Goal: Task Accomplishment & Management: Use online tool/utility

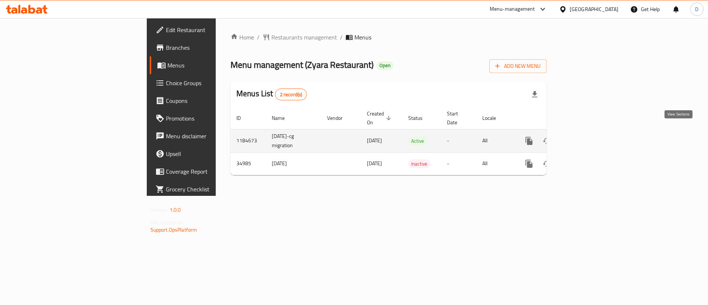
click at [591, 132] on link "enhanced table" at bounding box center [582, 141] width 18 height 18
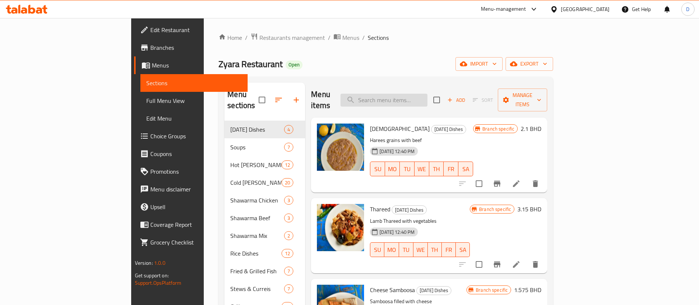
click at [428, 94] on input "search" at bounding box center [384, 100] width 87 height 13
paste input "Zyara"
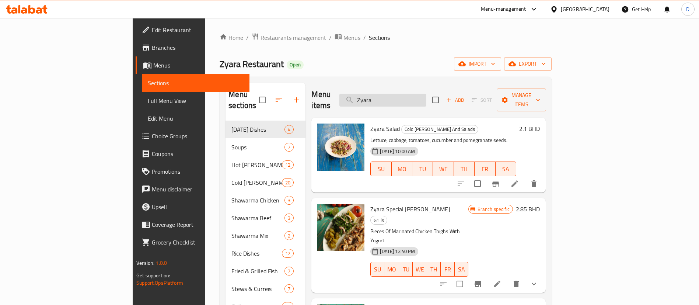
drag, startPoint x: 428, startPoint y: 101, endPoint x: 391, endPoint y: 99, distance: 36.5
click at [394, 97] on input "Zyara" at bounding box center [382, 100] width 87 height 13
paste input "beef shawarma sandwich"
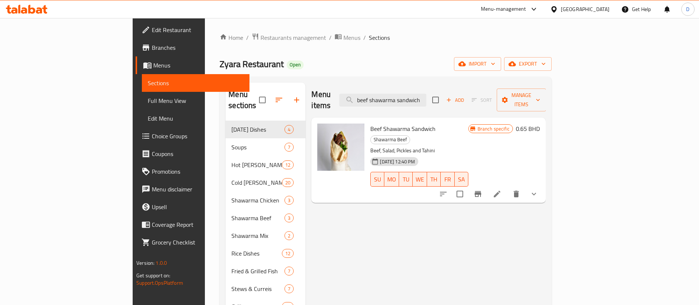
click at [543, 185] on button "show more" at bounding box center [534, 194] width 18 height 18
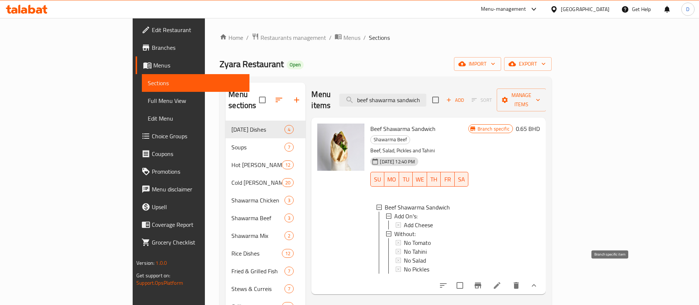
click at [482, 281] on icon "Branch-specific-item" at bounding box center [478, 285] width 9 height 9
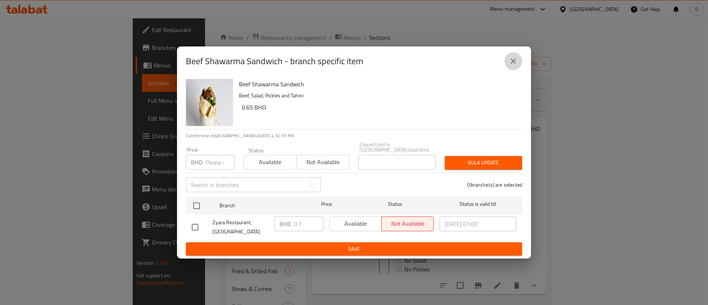
click at [515, 70] on button "close" at bounding box center [513, 61] width 18 height 18
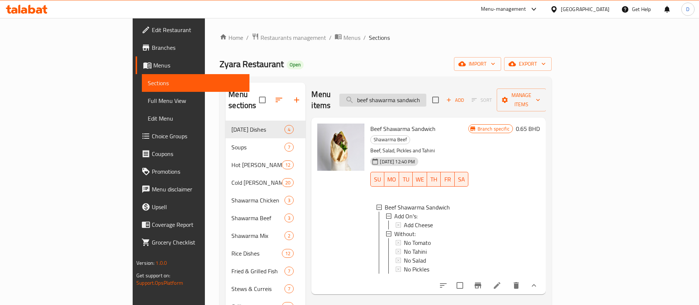
click at [426, 94] on input "beef shawarma sandwich" at bounding box center [382, 100] width 87 height 13
paste input "plate"
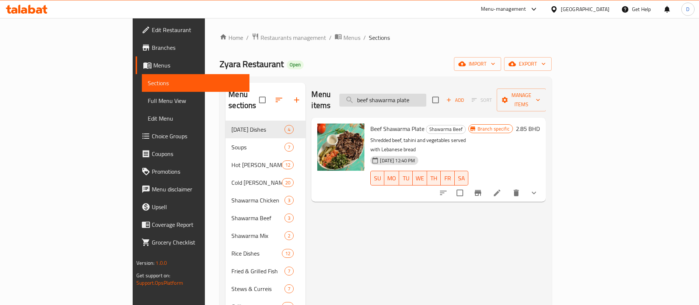
click at [426, 94] on input "beef shawarma plate" at bounding box center [382, 100] width 87 height 13
paste input "Hummous with shawarma beef"
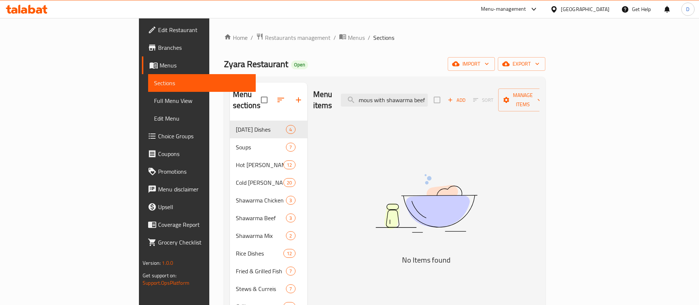
drag, startPoint x: 455, startPoint y: 95, endPoint x: 558, endPoint y: 84, distance: 103.8
click at [540, 93] on div "Menu items Hummous with shawarma beef Add Sort Manage items" at bounding box center [426, 100] width 226 height 35
type input "H"
paste input "Hummous with shawarma beef"
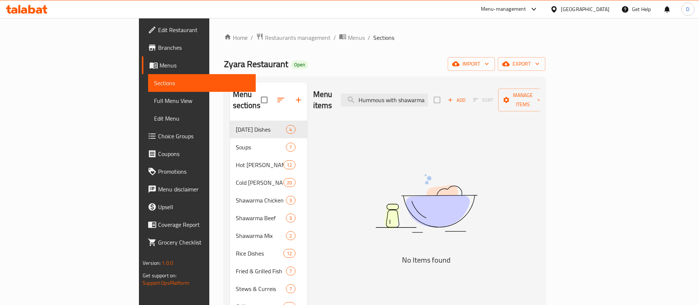
drag, startPoint x: 437, startPoint y: 94, endPoint x: 338, endPoint y: 95, distance: 99.2
click at [338, 95] on div "Menu items Hummous with shawarma beef Add Sort Manage items" at bounding box center [426, 100] width 226 height 35
click at [428, 94] on input "shawarma beef" at bounding box center [384, 100] width 87 height 13
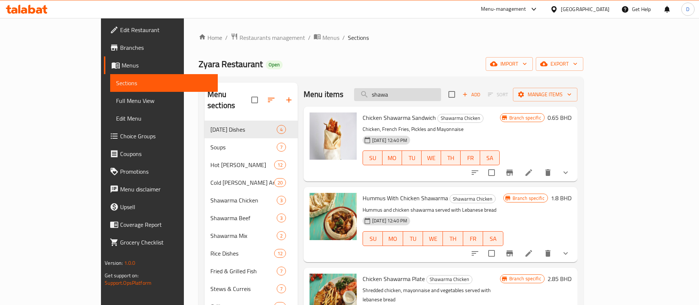
drag, startPoint x: 422, startPoint y: 96, endPoint x: 398, endPoint y: 91, distance: 23.7
click at [398, 91] on input "shawa" at bounding box center [397, 94] width 87 height 13
paste input "chicken shawarma sandwich"
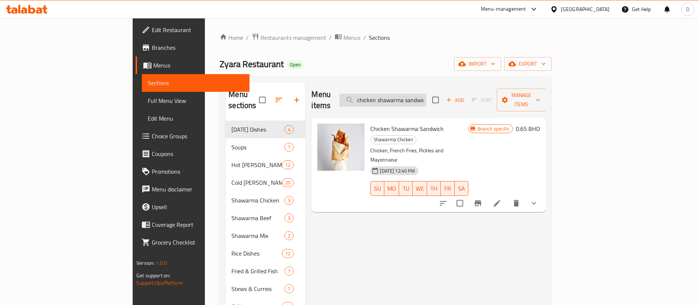
click at [426, 98] on input "chicken shawarma sandwich" at bounding box center [382, 100] width 87 height 13
paste input "Mix shawarma plate"
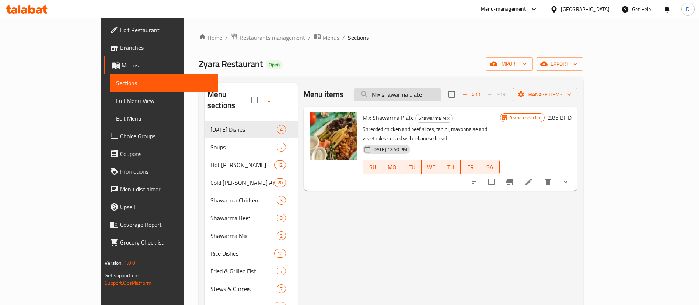
click at [431, 90] on input "Mix shawarma plate" at bounding box center [397, 94] width 87 height 13
paste input "Prawns Biryani"
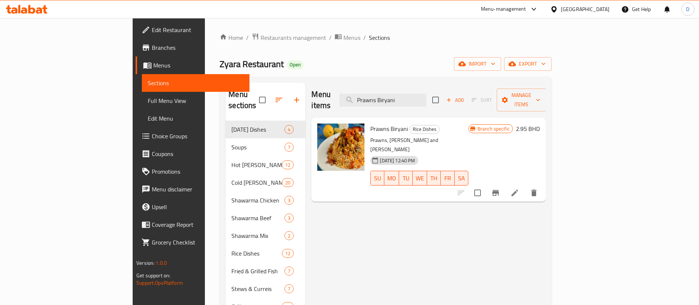
type input "Prawns Biryani"
